Goal: Information Seeking & Learning: Understand process/instructions

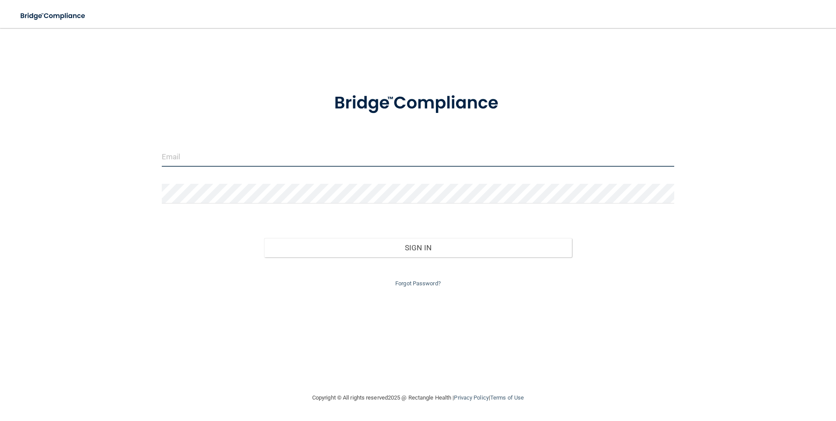
click at [223, 164] on input "email" at bounding box center [418, 157] width 513 height 20
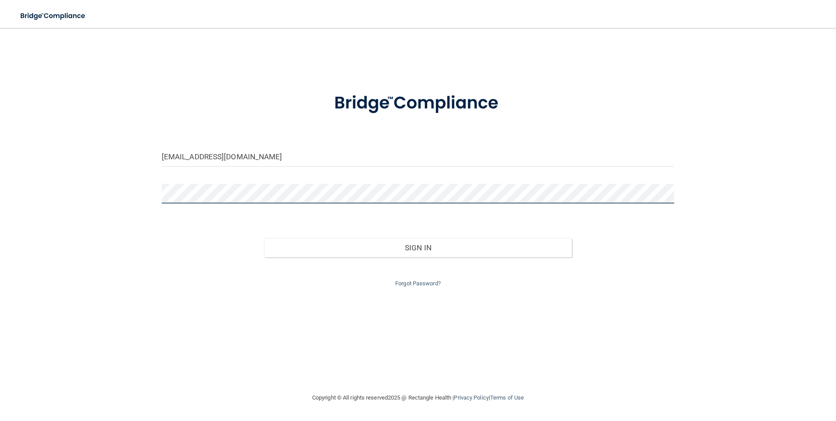
click at [264, 238] on button "Sign In" at bounding box center [418, 247] width 308 height 19
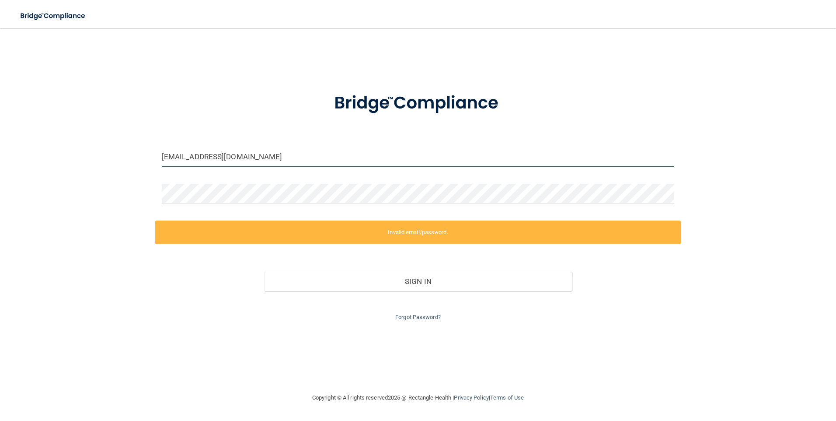
click at [166, 157] on input "[EMAIL_ADDRESS][DOMAIN_NAME]" at bounding box center [418, 157] width 513 height 20
click at [165, 156] on input "[EMAIL_ADDRESS][DOMAIN_NAME]" at bounding box center [418, 157] width 513 height 20
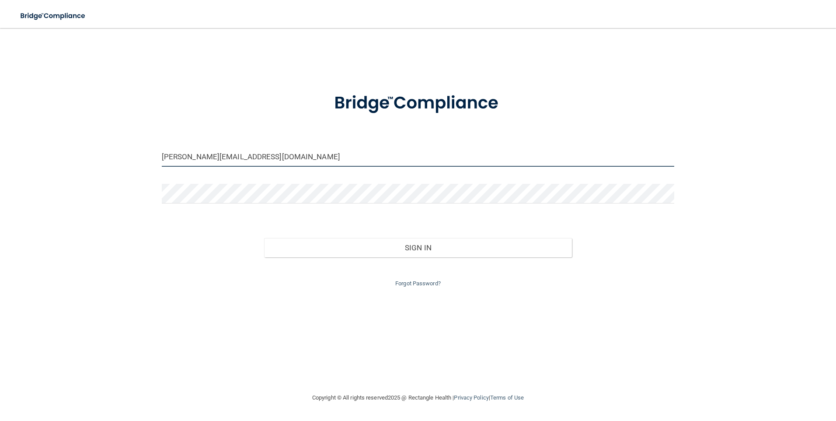
click at [312, 159] on input "[PERSON_NAME][EMAIL_ADDRESS][DOMAIN_NAME]" at bounding box center [418, 157] width 513 height 20
drag, startPoint x: 289, startPoint y: 157, endPoint x: 199, endPoint y: 156, distance: 90.1
click at [199, 156] on input "[PERSON_NAME][EMAIL_ADDRESS][DOMAIN_NAME]" at bounding box center [418, 157] width 513 height 20
type input "[PERSON_NAME][EMAIL_ADDRESS][DOMAIN_NAME]"
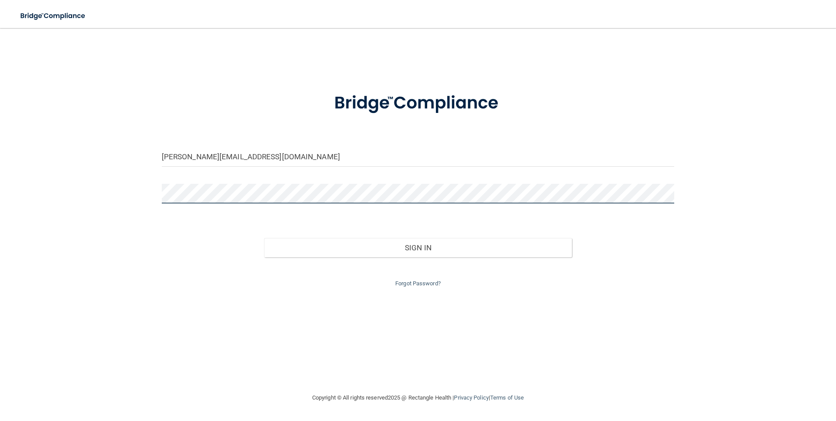
click at [264, 238] on button "Sign In" at bounding box center [418, 247] width 308 height 19
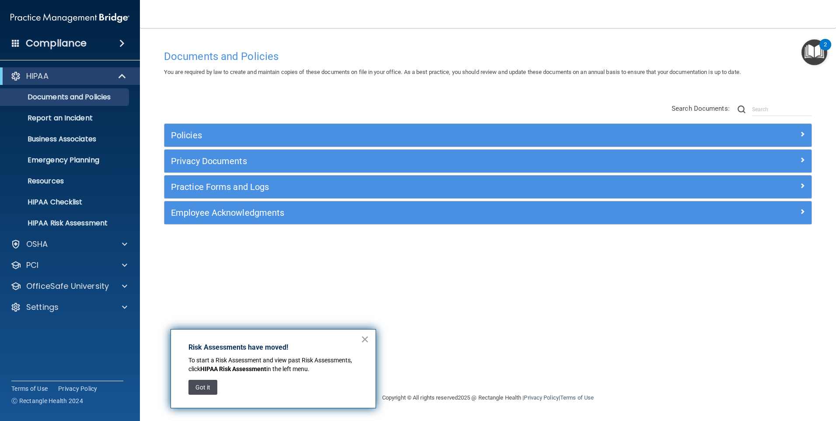
click at [195, 383] on button "Got it" at bounding box center [203, 387] width 29 height 15
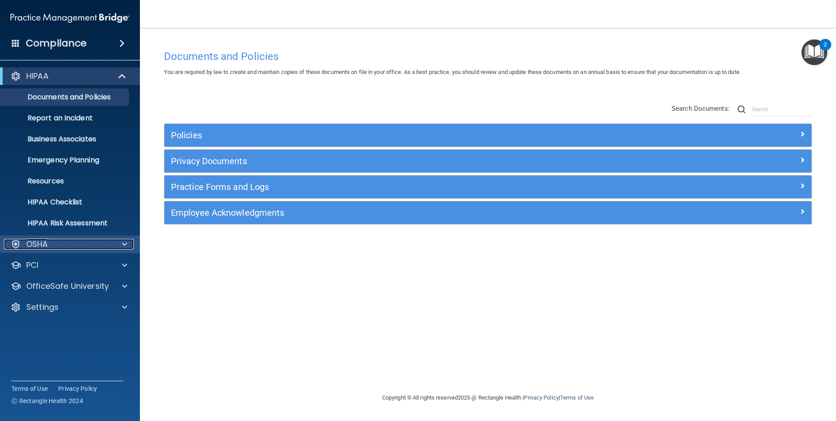
click at [41, 241] on p "OSHA" at bounding box center [37, 244] width 22 height 10
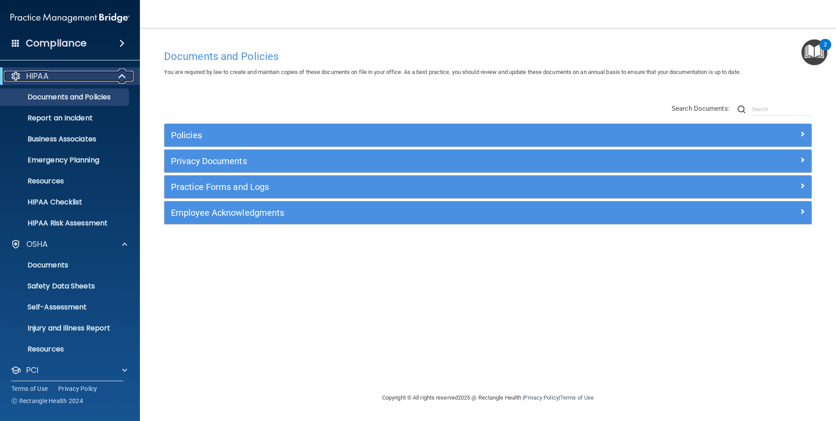
click at [53, 75] on div "HIPAA" at bounding box center [58, 76] width 108 height 10
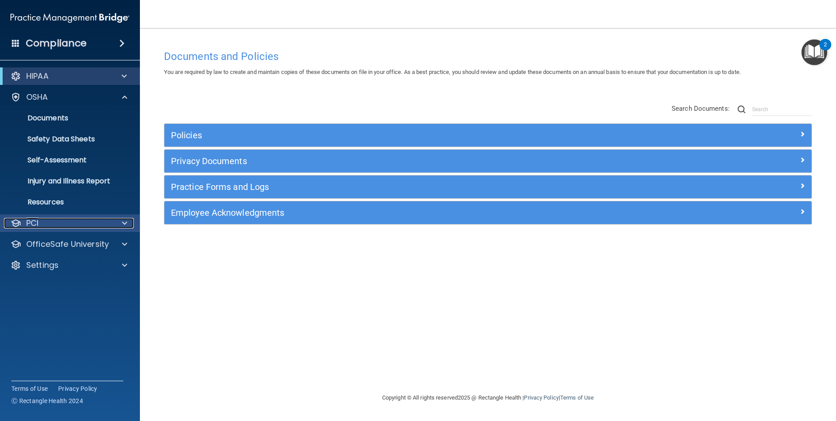
click at [33, 221] on p "PCI" at bounding box center [32, 223] width 12 height 10
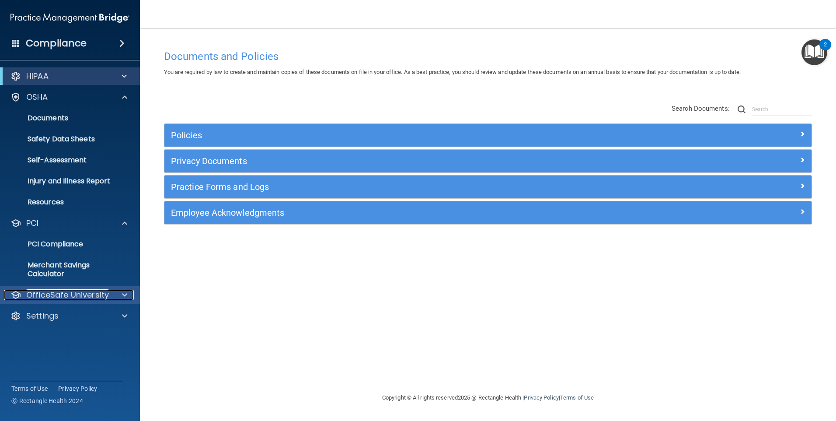
click at [63, 296] on p "OfficeSafe University" at bounding box center [67, 295] width 83 height 10
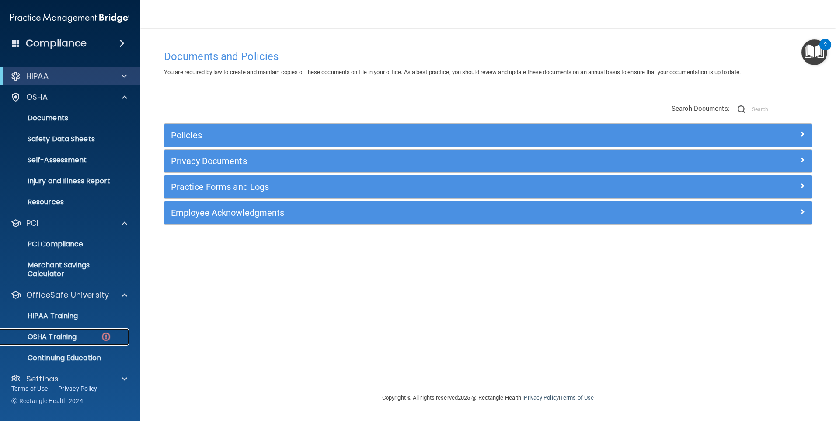
click at [51, 335] on p "OSHA Training" at bounding box center [41, 336] width 71 height 9
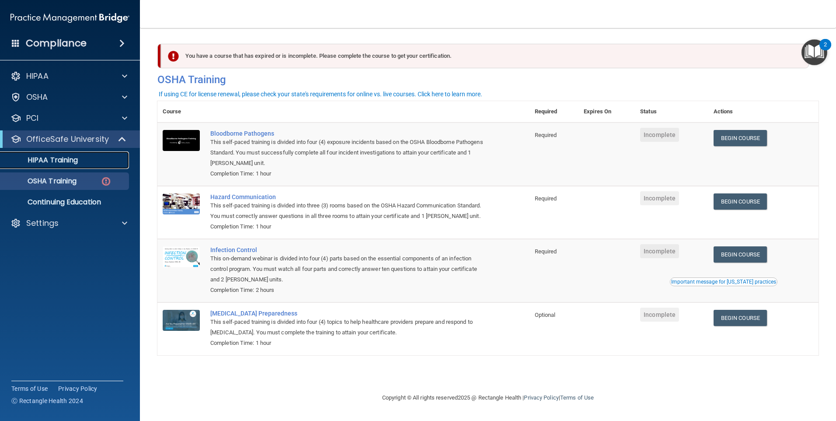
click at [64, 157] on p "HIPAA Training" at bounding box center [42, 160] width 72 height 9
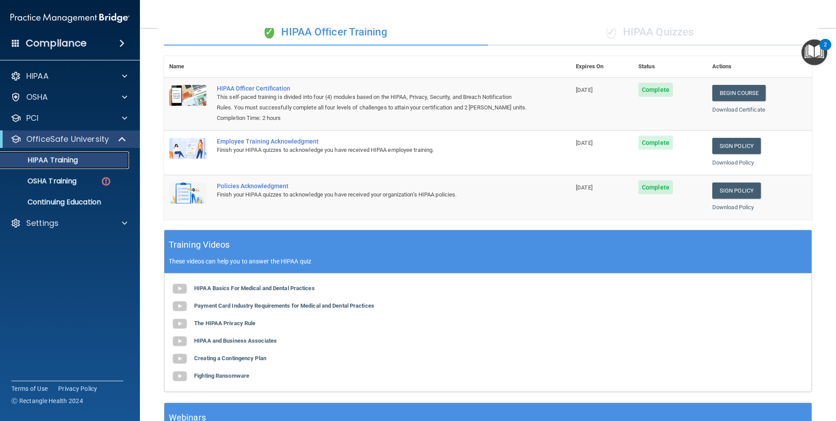
scroll to position [70, 0]
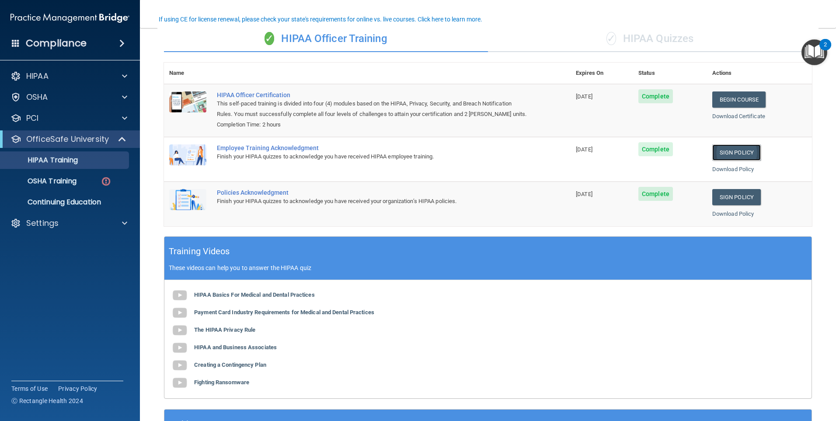
click at [729, 155] on link "Sign Policy" at bounding box center [737, 152] width 49 height 16
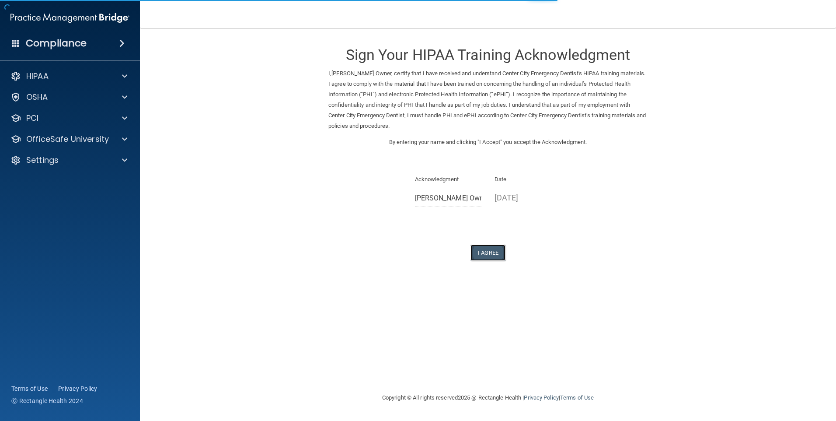
click at [487, 250] on button "I Agree" at bounding box center [488, 253] width 35 height 16
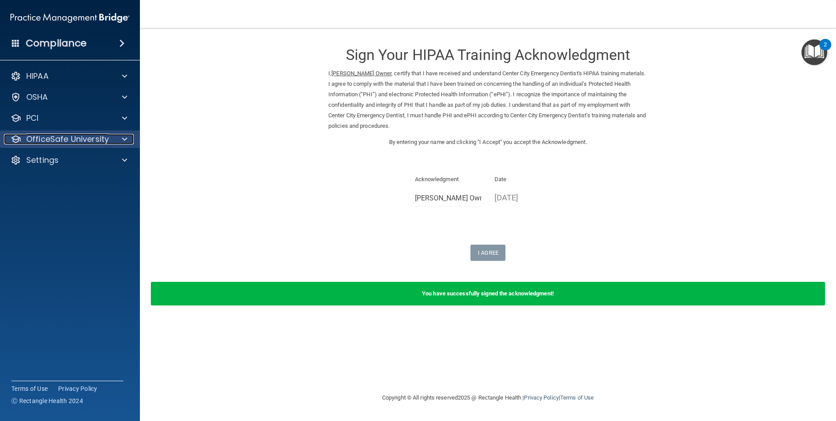
click at [40, 138] on p "OfficeSafe University" at bounding box center [67, 139] width 83 height 10
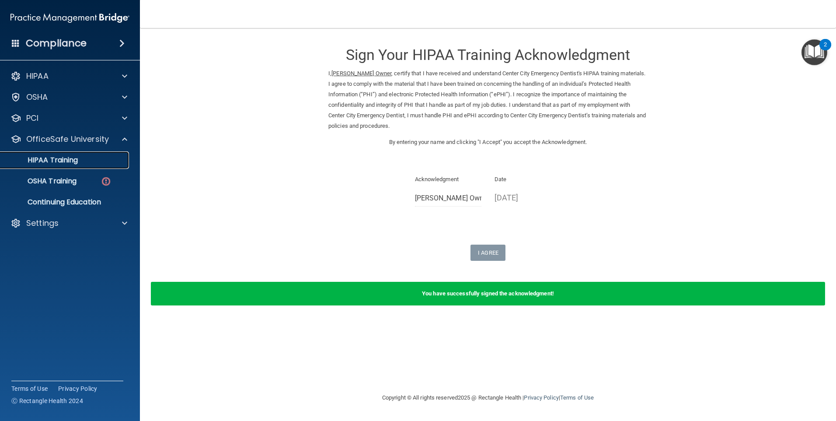
click at [44, 156] on p "HIPAA Training" at bounding box center [42, 160] width 72 height 9
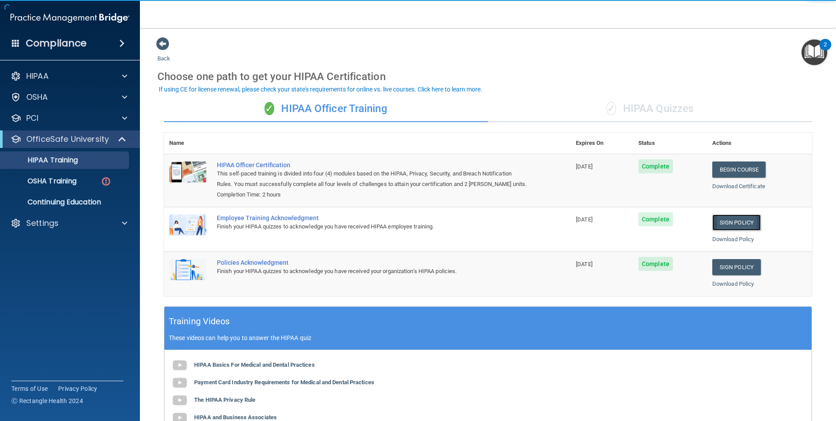
click at [718, 226] on link "Sign Policy" at bounding box center [737, 222] width 49 height 16
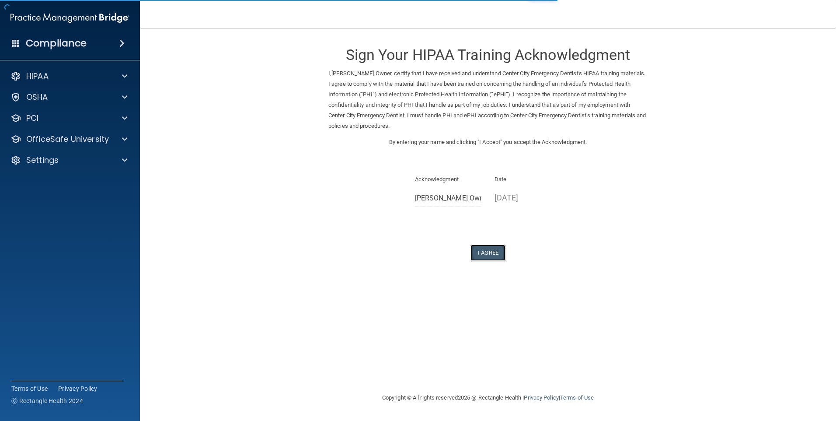
click at [486, 252] on button "I Agree" at bounding box center [488, 253] width 35 height 16
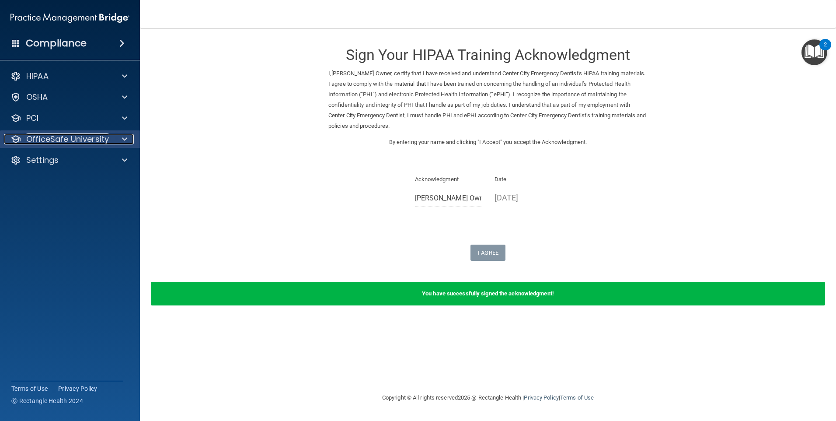
click at [76, 141] on p "OfficeSafe University" at bounding box center [67, 139] width 83 height 10
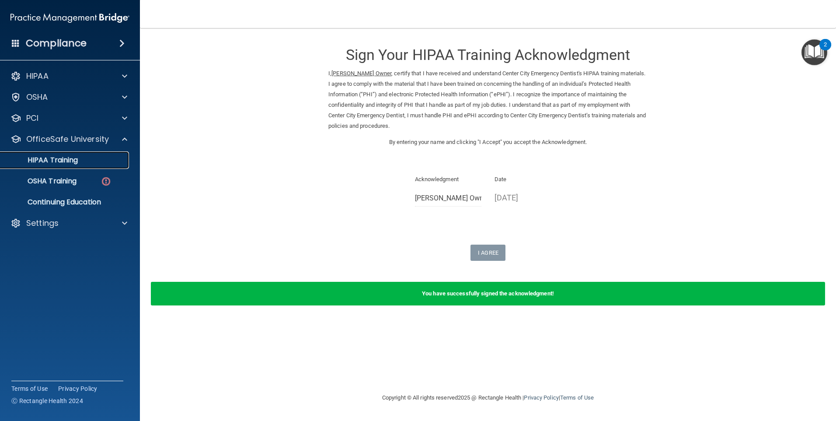
click at [69, 159] on p "HIPAA Training" at bounding box center [42, 160] width 72 height 9
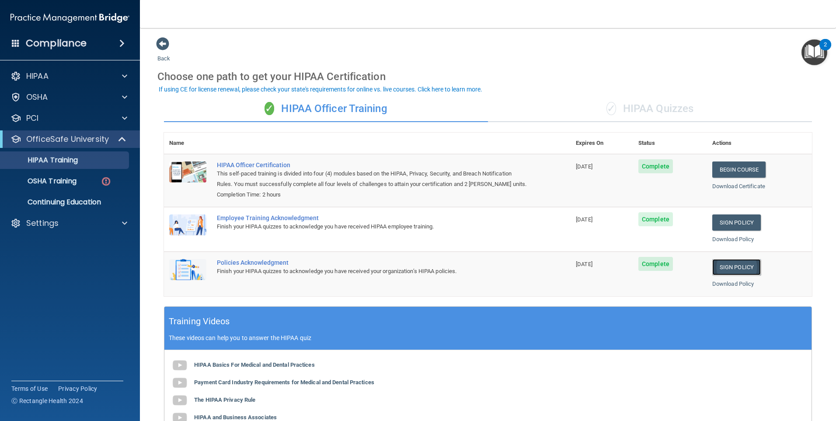
click at [727, 264] on link "Sign Policy" at bounding box center [737, 267] width 49 height 16
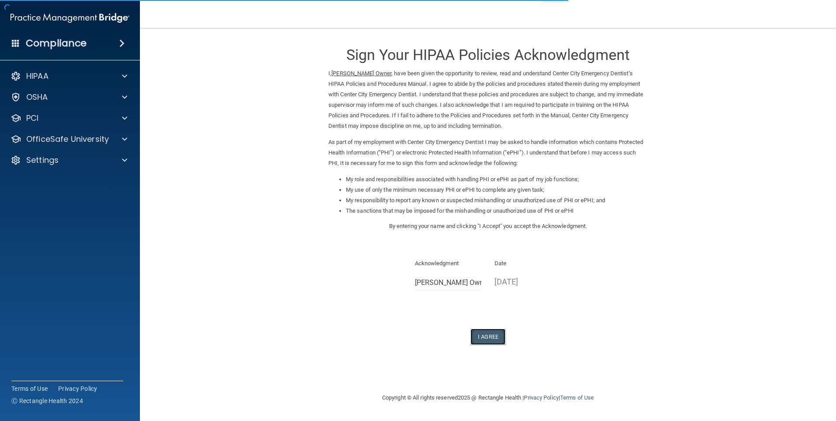
click at [489, 336] on button "I Agree" at bounding box center [488, 337] width 35 height 16
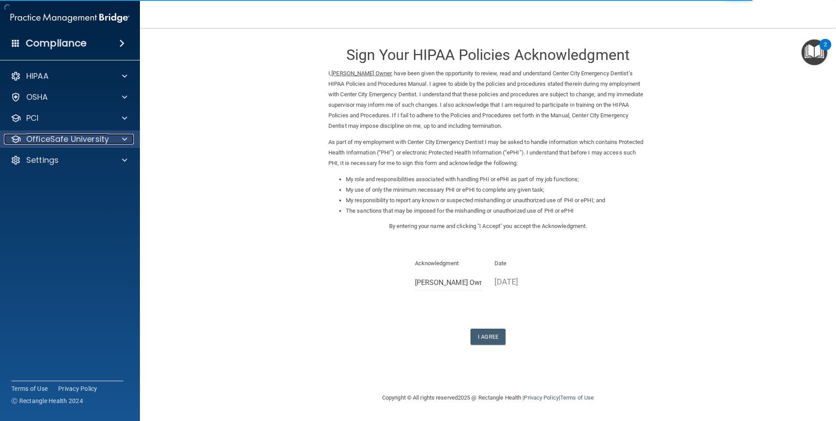
click at [43, 139] on p "OfficeSafe University" at bounding box center [67, 139] width 83 height 10
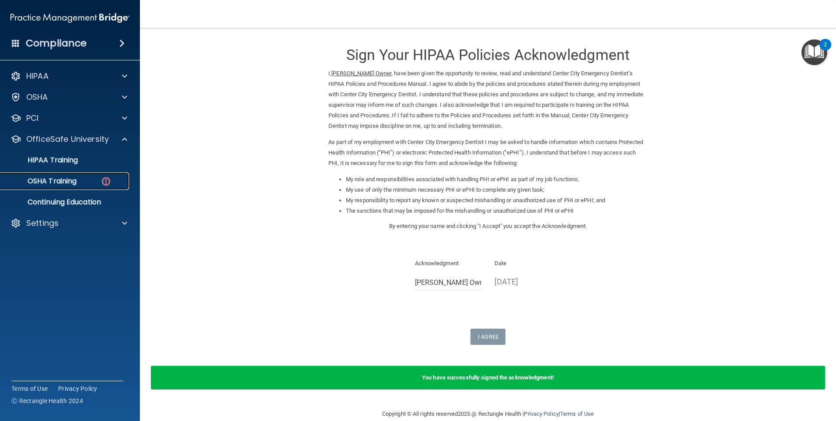
click at [45, 180] on p "OSHA Training" at bounding box center [41, 181] width 71 height 9
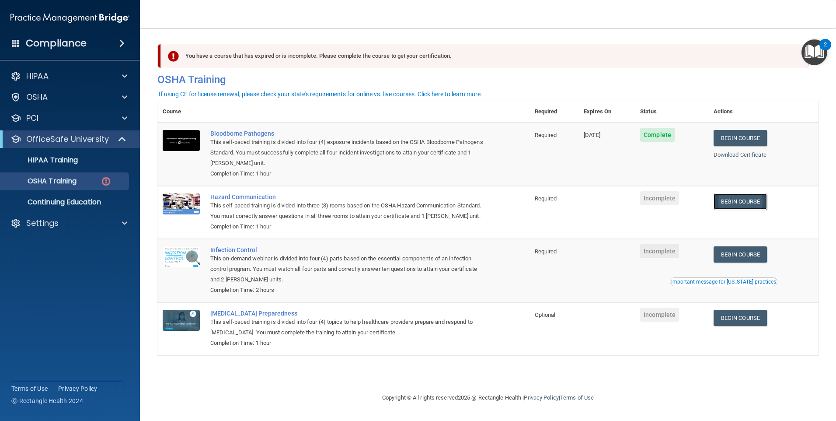
click at [748, 205] on link "Begin Course" at bounding box center [740, 201] width 53 height 16
